Goal: Navigation & Orientation: Find specific page/section

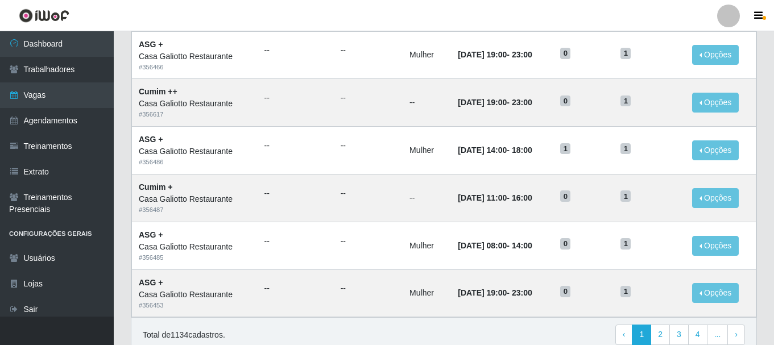
scroll to position [619, 0]
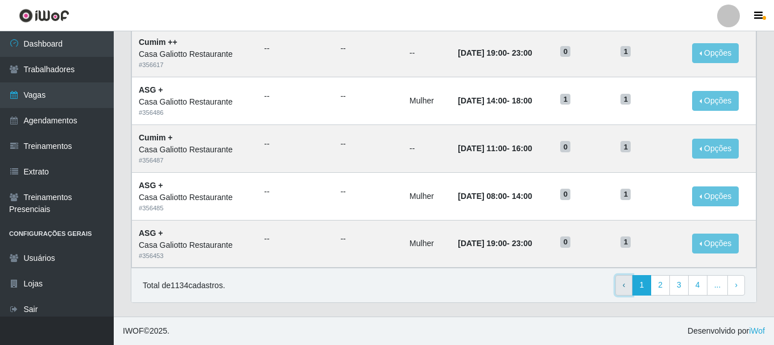
click at [619, 286] on link "‹ Previous" at bounding box center [625, 285] width 18 height 20
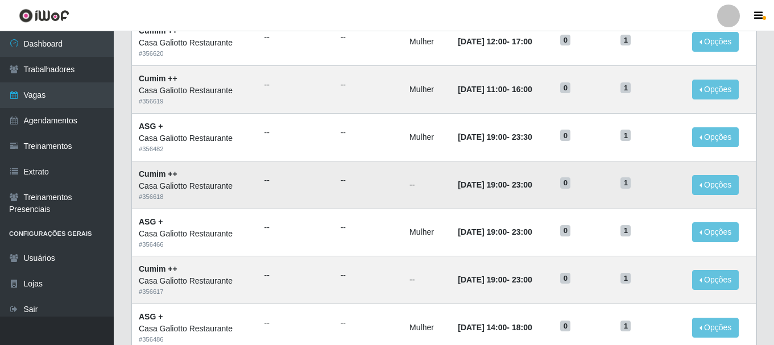
scroll to position [619, 0]
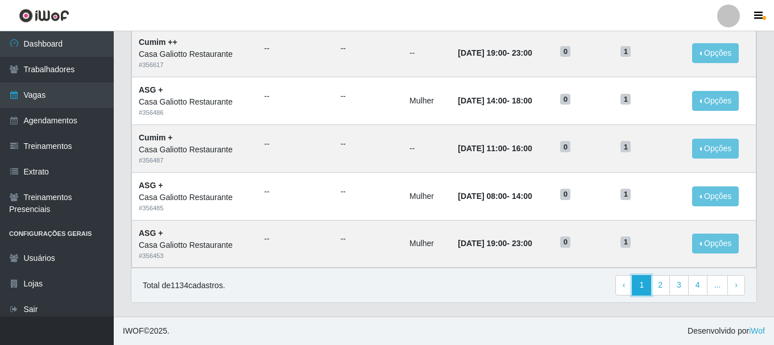
click at [645, 286] on link "1" at bounding box center [641, 285] width 19 height 20
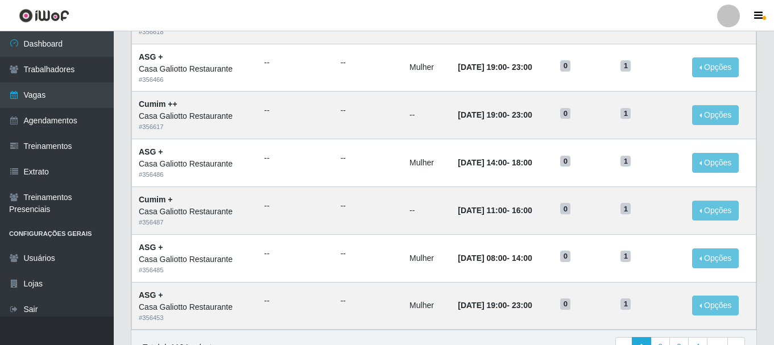
scroll to position [619, 0]
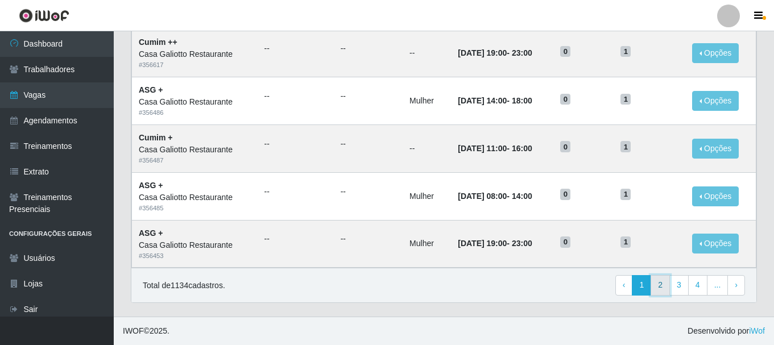
click at [657, 291] on link "2" at bounding box center [660, 285] width 19 height 20
click at [609, 281] on link "‹ Previous" at bounding box center [606, 285] width 18 height 20
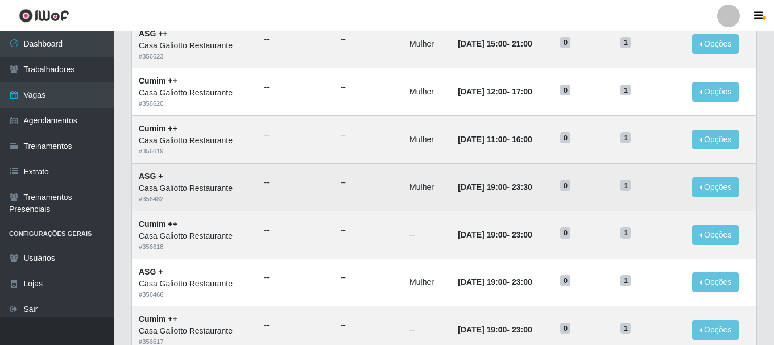
scroll to position [619, 0]
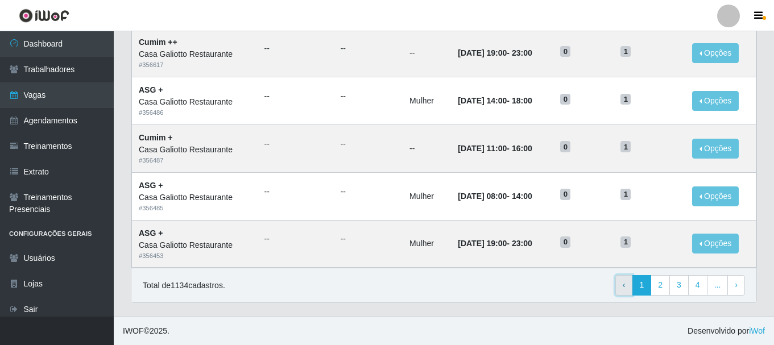
click at [626, 286] on span "‹" at bounding box center [624, 284] width 3 height 9
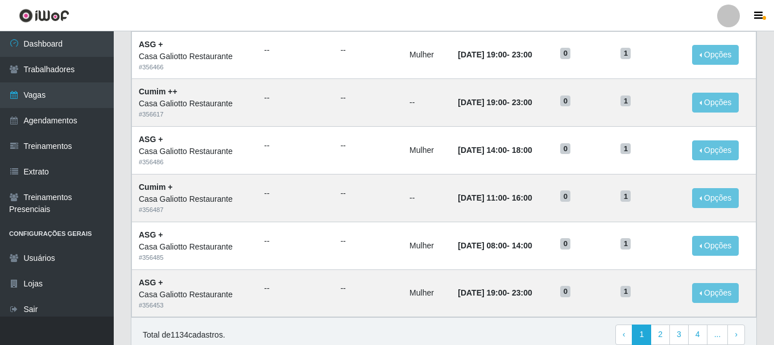
scroll to position [619, 0]
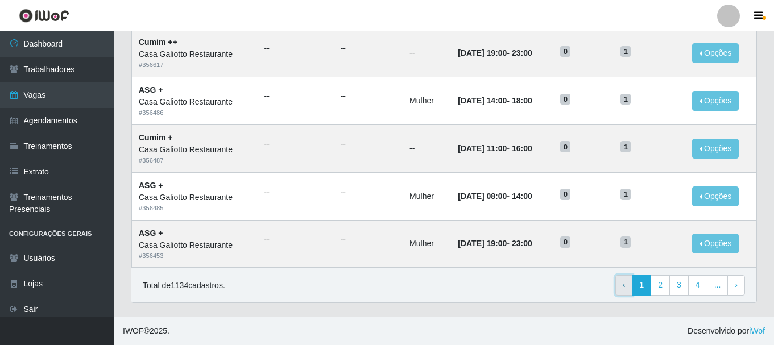
click at [622, 291] on link "‹ Previous" at bounding box center [625, 285] width 18 height 20
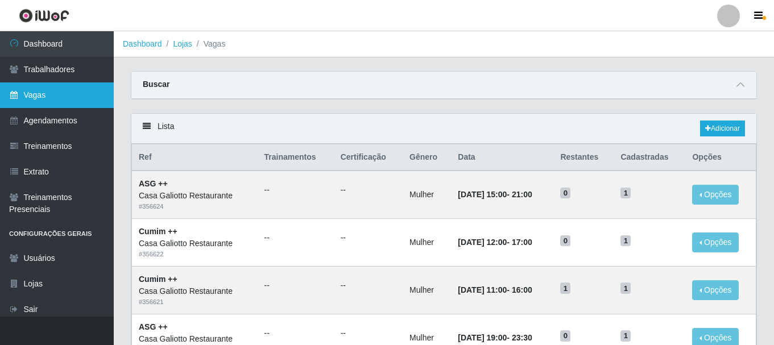
click at [63, 94] on link "Vagas" at bounding box center [57, 95] width 114 height 26
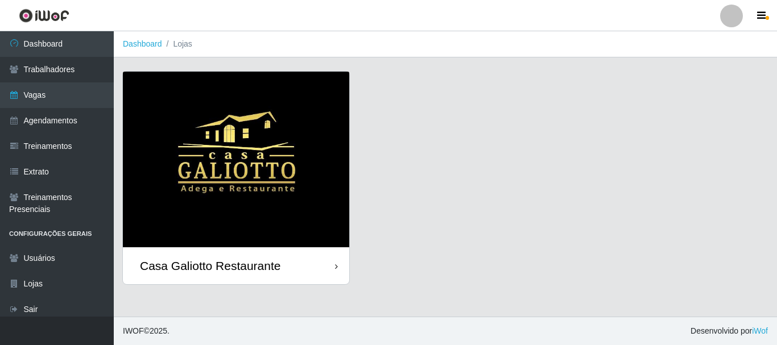
click at [241, 275] on div "Casa Galiotto Restaurante" at bounding box center [236, 265] width 226 height 37
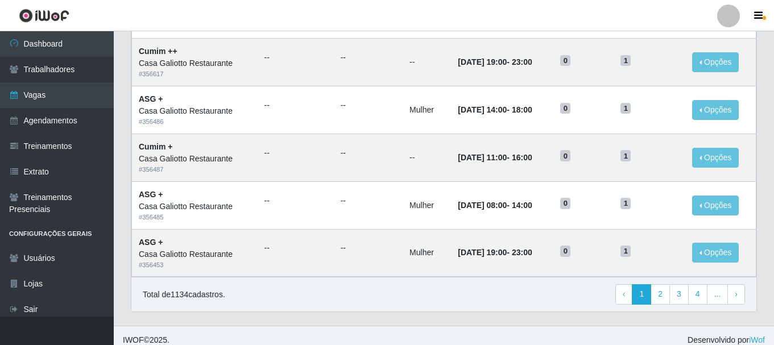
scroll to position [619, 0]
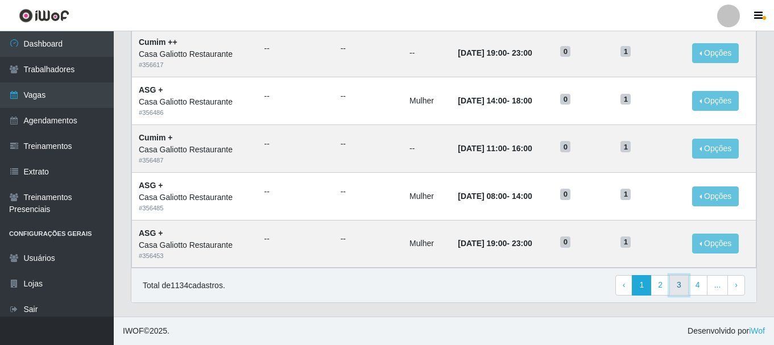
click at [680, 289] on link "3" at bounding box center [679, 285] width 19 height 20
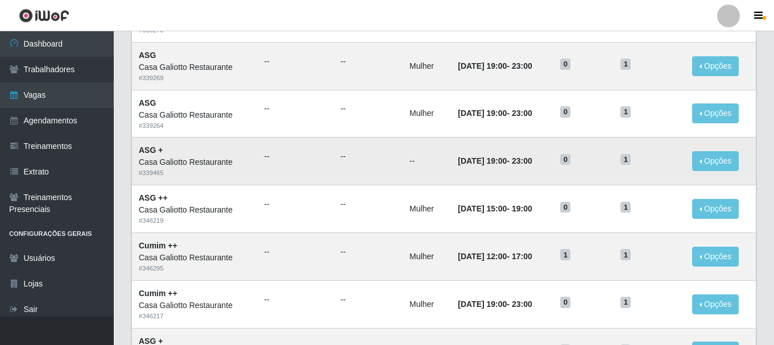
scroll to position [619, 0]
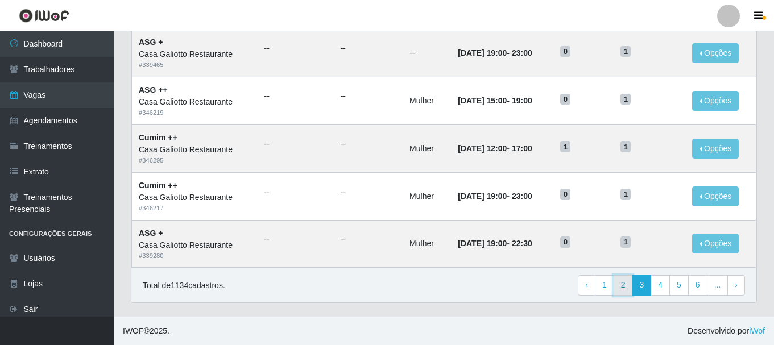
click at [630, 292] on link "2" at bounding box center [623, 285] width 19 height 20
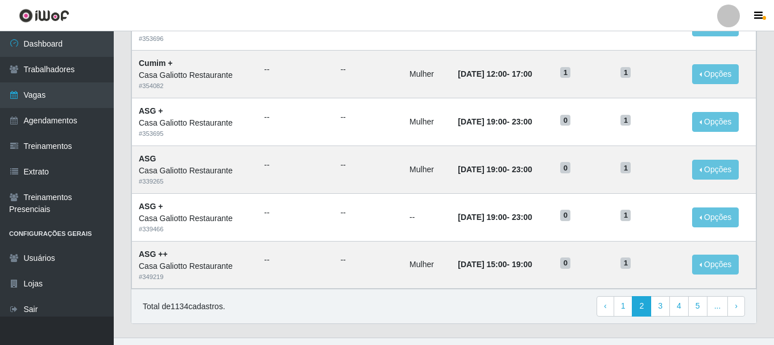
scroll to position [619, 0]
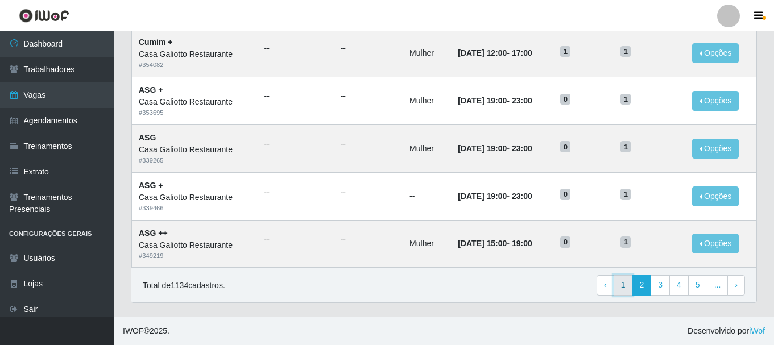
click at [625, 285] on link "1" at bounding box center [623, 285] width 19 height 20
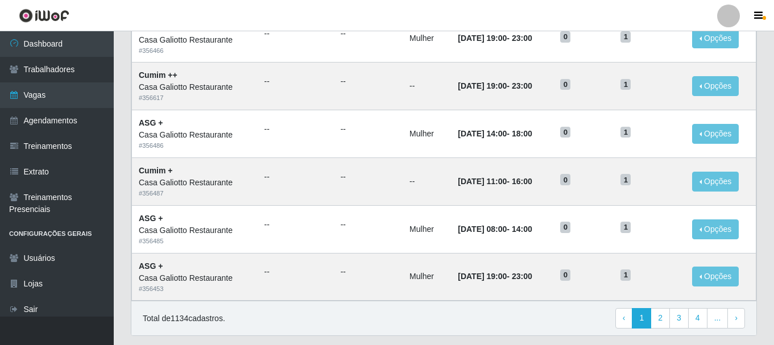
scroll to position [619, 0]
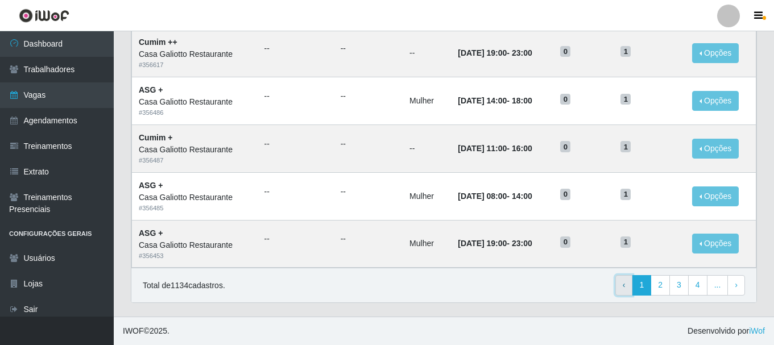
click at [630, 284] on link "‹ Previous" at bounding box center [625, 285] width 18 height 20
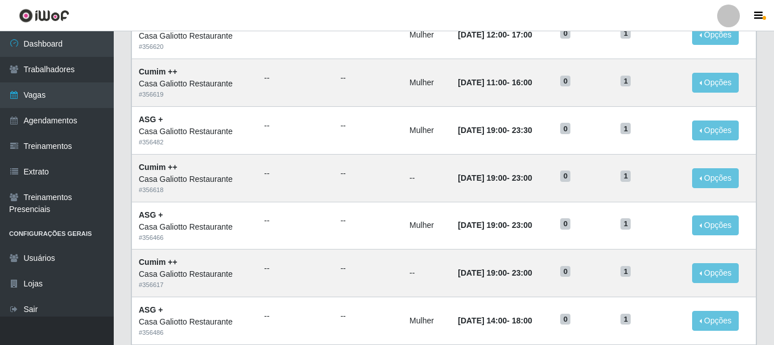
scroll to position [619, 0]
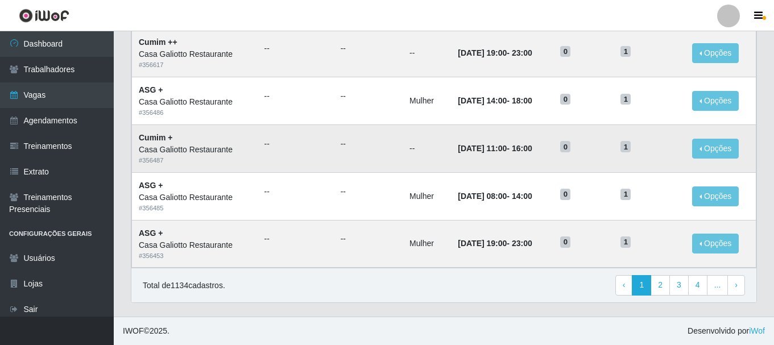
click at [511, 142] on td "[DATE] 11:00 - 16:00" at bounding box center [502, 149] width 102 height 48
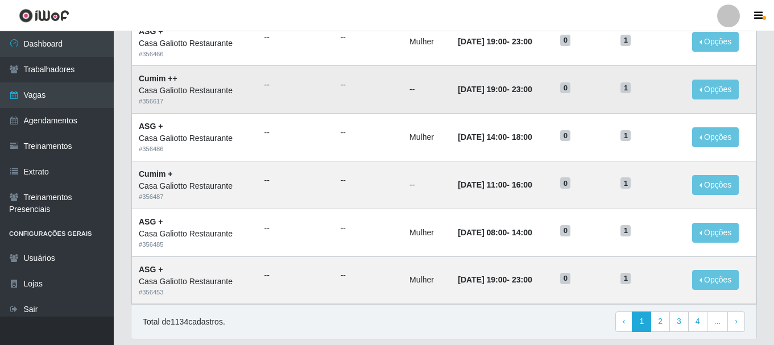
scroll to position [562, 0]
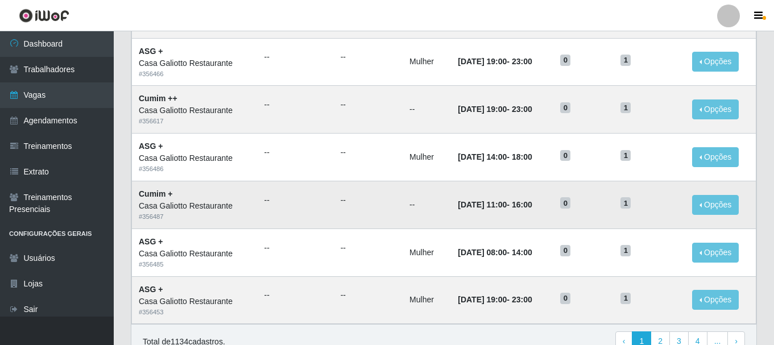
click at [346, 207] on td "--" at bounding box center [368, 205] width 69 height 48
